Goal: Complete application form: Complete application form

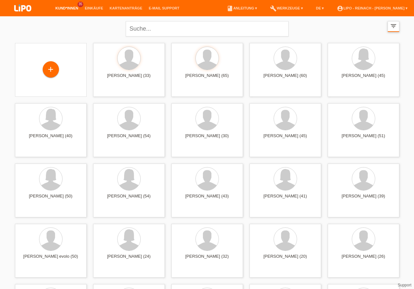
click at [395, 28] on icon "filter_list" at bounding box center [393, 25] width 7 height 7
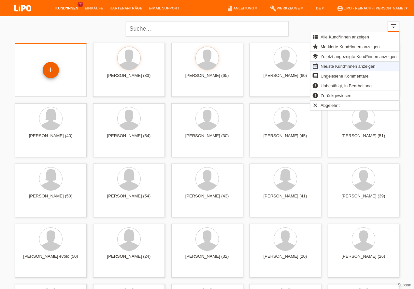
click at [54, 73] on div "+" at bounding box center [51, 70] width 16 height 11
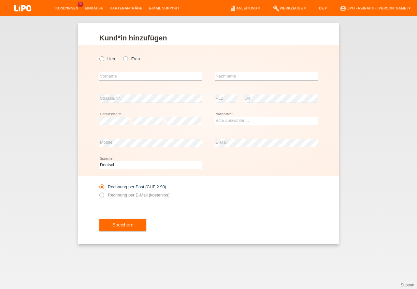
click at [122, 55] on icon at bounding box center [122, 55] width 0 height 0
click at [125, 59] on input "Frau" at bounding box center [125, 58] width 4 height 4
radio input "true"
click at [116, 75] on input "text" at bounding box center [150, 76] width 103 height 8
type input "[PERSON_NAME]"
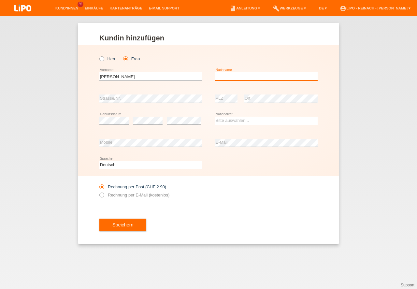
click at [234, 79] on input "text" at bounding box center [266, 76] width 103 height 8
type input "Boskailo"
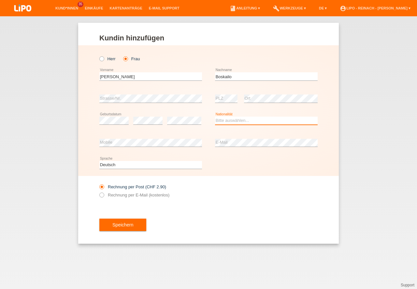
drag, startPoint x: 231, startPoint y: 122, endPoint x: 231, endPoint y: 127, distance: 5.3
click at [230, 123] on select "Bitte auswählen... Schweiz Deutschland Liechtenstein Österreich ------------ Af…" at bounding box center [266, 121] width 103 height 8
select select "CH"
click at [0, 0] on option "Schweiz" at bounding box center [0, 0] width 0 height 0
click at [98, 192] on icon at bounding box center [98, 192] width 0 height 0
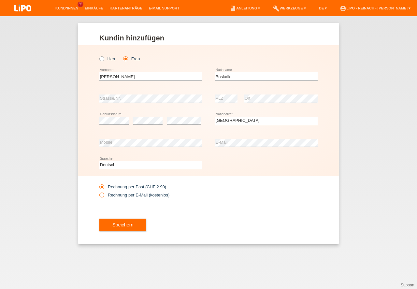
click at [102, 196] on input "Rechnung per E-Mail (kostenlos)" at bounding box center [101, 197] width 4 height 8
radio input "true"
click at [131, 227] on button "Speichern" at bounding box center [122, 225] width 47 height 12
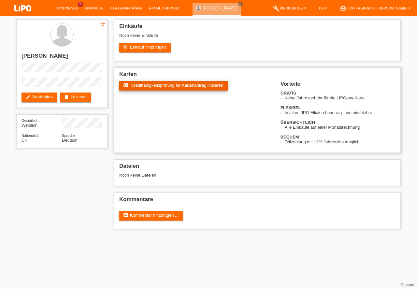
click at [172, 82] on link "fact_check Kreditfähigkeitsprüfung für Kartenantrag initiieren" at bounding box center [173, 86] width 109 height 10
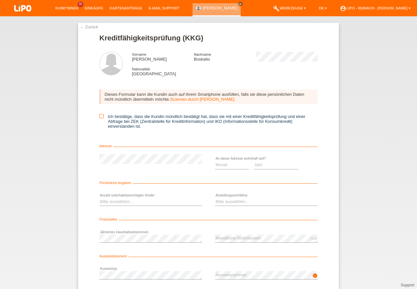
click at [100, 116] on icon at bounding box center [101, 116] width 4 height 4
click at [100, 116] on input "Ich bestätige, dass die Kundin mündlich bestätigt hat, dass sie mit einer Kredi…" at bounding box center [101, 116] width 4 height 4
checkbox input "true"
click at [226, 165] on select "Monat 01 02 03 04 05 06 07 08 09 10" at bounding box center [232, 165] width 34 height 8
select select "01"
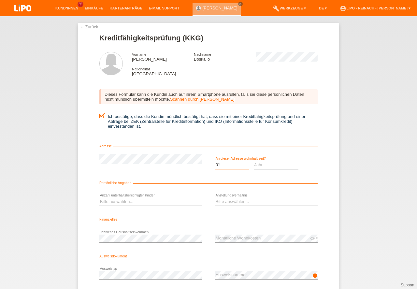
click at [0, 0] on option "01" at bounding box center [0, 0] width 0 height 0
click at [273, 166] on select "Jahr 2025 2024 2023 2022 2021 2020 2019 2018 2017 2016 2015 2014 2013 2012 2011…" at bounding box center [276, 165] width 45 height 8
select select "2007"
click at [0, 0] on option "2007" at bounding box center [0, 0] width 0 height 0
click at [138, 203] on select "Bitte auswählen... 0 1 2 3 4 5 6 7 8 9" at bounding box center [150, 202] width 103 height 8
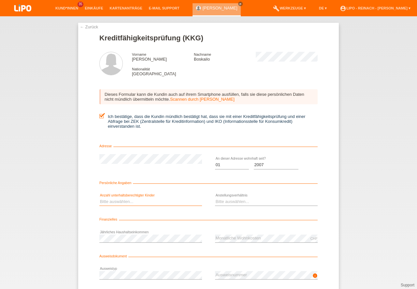
select select "0"
click at [0, 0] on option "0" at bounding box center [0, 0] width 0 height 0
click at [242, 203] on select "Bitte auswählen... Unbefristet Befristet Lehrling/Student Pensioniert Nicht arb…" at bounding box center [266, 202] width 103 height 8
select select "UNLIMITED"
click at [0, 0] on option "Unbefristet" at bounding box center [0, 0] width 0 height 0
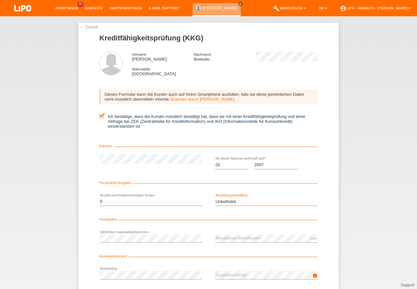
scroll to position [29, 0]
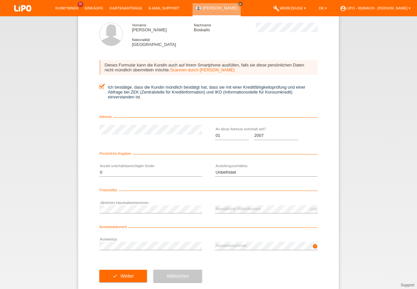
click at [234, 241] on div "info error Ausweisnummer" at bounding box center [266, 246] width 103 height 22
click at [120, 276] on button "check Weiter" at bounding box center [123, 276] width 48 height 12
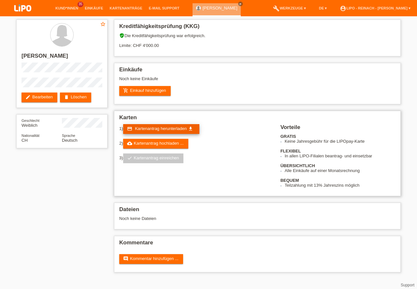
click at [159, 126] on span "Kartenantrag herunterladen" at bounding box center [161, 128] width 52 height 5
click at [149, 92] on link "add_shopping_cart Einkauf hinzufügen" at bounding box center [144, 91] width 51 height 10
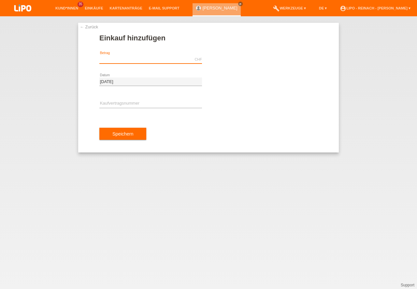
click at [126, 58] on input "text" at bounding box center [150, 59] width 103 height 8
click at [115, 106] on input "text" at bounding box center [150, 104] width 103 height 8
type input "468.00"
type input "x"
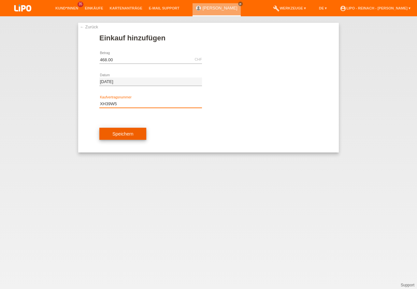
type input "XH39W5"
click at [134, 136] on button "Speichern" at bounding box center [122, 134] width 47 height 12
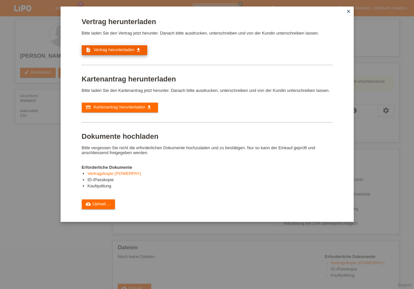
click at [121, 51] on span "Vertrag herunterladen" at bounding box center [114, 49] width 41 height 5
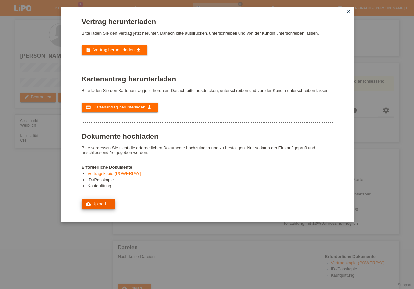
click at [95, 206] on link "cloud_upload Upload ..." at bounding box center [99, 204] width 34 height 10
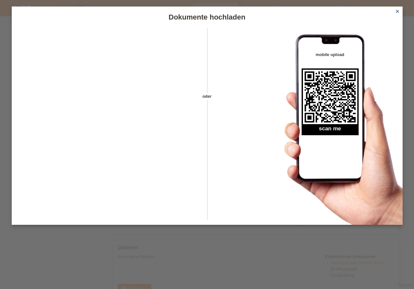
click at [396, 11] on icon "close" at bounding box center [397, 11] width 5 height 5
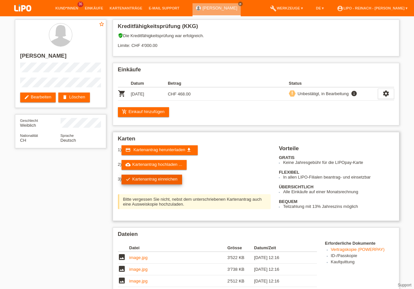
click at [161, 177] on link "check Kartenantrag einreichen" at bounding box center [152, 180] width 61 height 10
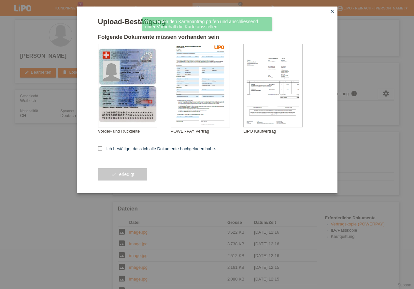
click at [101, 148] on icon at bounding box center [100, 148] width 4 height 4
click at [101, 148] on input "Ich bestätige, dass ich alle Dokumente hochgeladen habe." at bounding box center [100, 148] width 4 height 4
checkbox input "true"
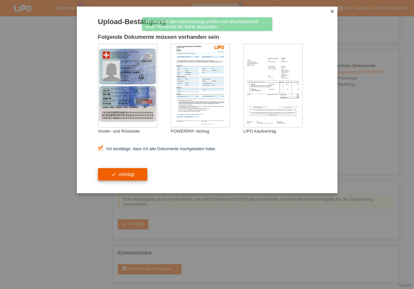
click at [121, 176] on button "check erledigt" at bounding box center [123, 174] width 50 height 12
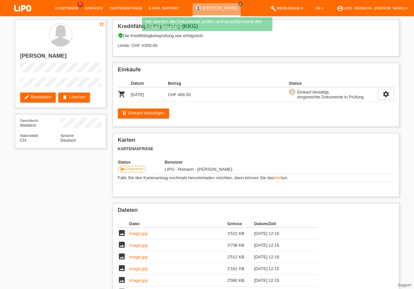
click at [21, 3] on img at bounding box center [23, 8] width 33 height 17
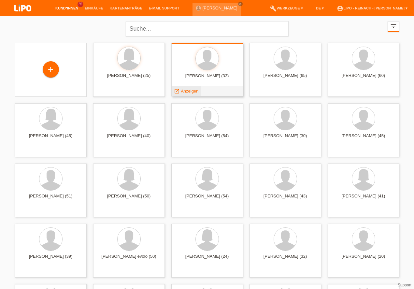
click at [193, 91] on span "Anzeigen" at bounding box center [190, 91] width 18 height 5
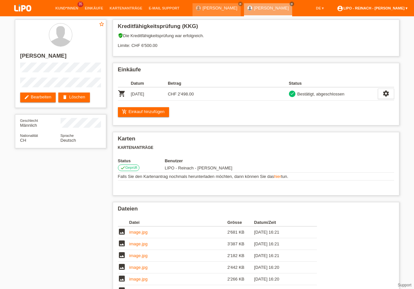
click at [387, 7] on link "account_circle LIPO - Reinach - [PERSON_NAME] ▾" at bounding box center [372, 8] width 77 height 4
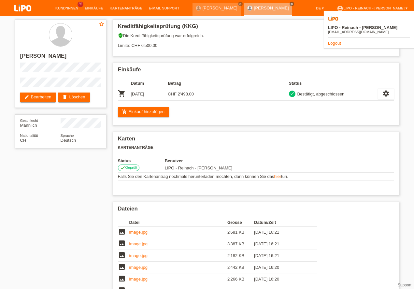
click at [337, 41] on link "Logout" at bounding box center [334, 43] width 13 height 5
